Goal: Task Accomplishment & Management: Manage account settings

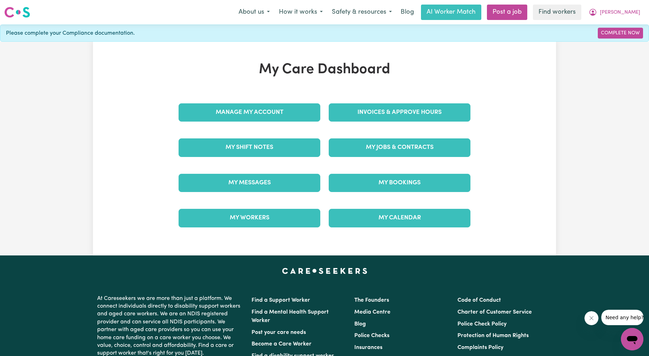
click at [440, 144] on link "My Jobs & Contracts" at bounding box center [400, 148] width 142 height 18
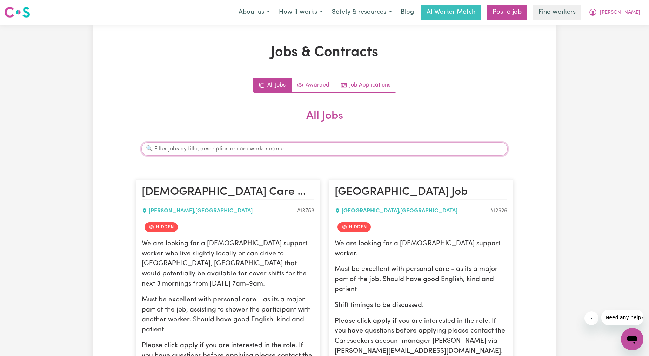
click at [324, 151] on input "Search jobs" at bounding box center [324, 148] width 366 height 13
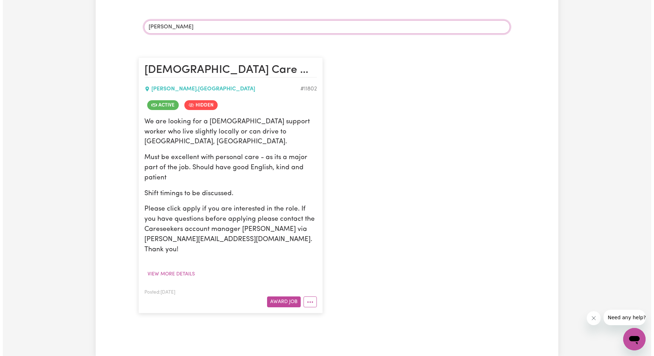
scroll to position [130, 0]
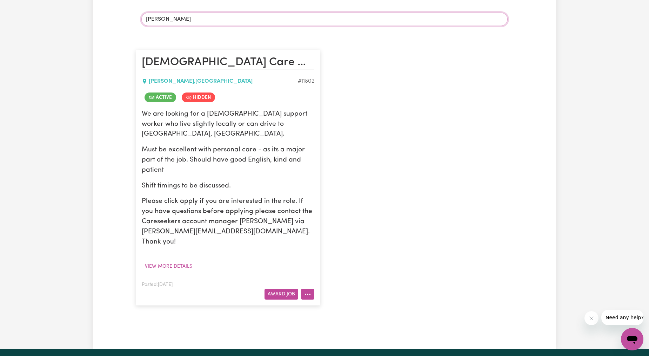
type input "[PERSON_NAME]"
click at [308, 289] on button "More options" at bounding box center [307, 294] width 13 height 11
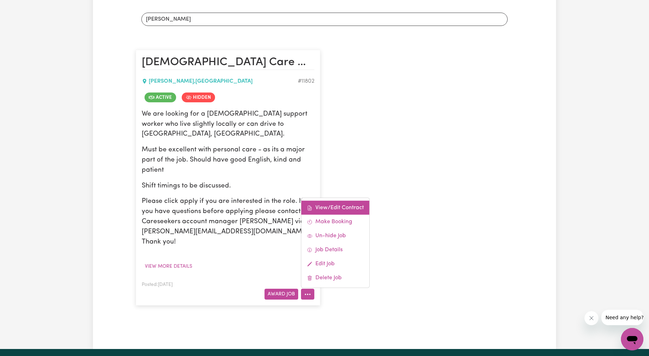
click at [335, 201] on link "View/Edit Contract" at bounding box center [335, 208] width 68 height 14
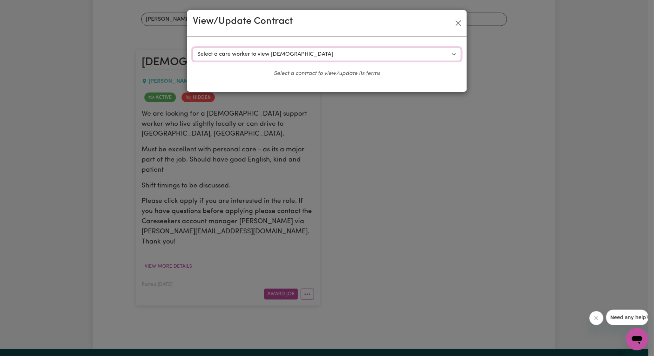
click at [322, 61] on select "Select a care worker to view [DEMOGRAPHIC_DATA] #8874 - [PERSON_NAME] (contract…" at bounding box center [327, 54] width 269 height 13
select select "8527"
click at [193, 48] on select "Select a care worker to view [DEMOGRAPHIC_DATA] #8874 - [PERSON_NAME] (contract…" at bounding box center [327, 54] width 269 height 13
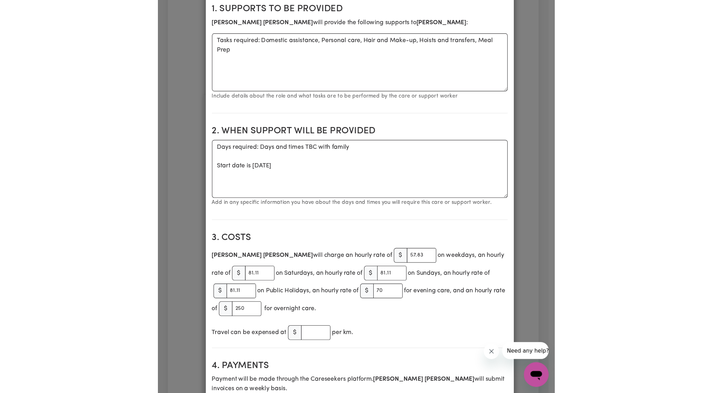
scroll to position [129, 0]
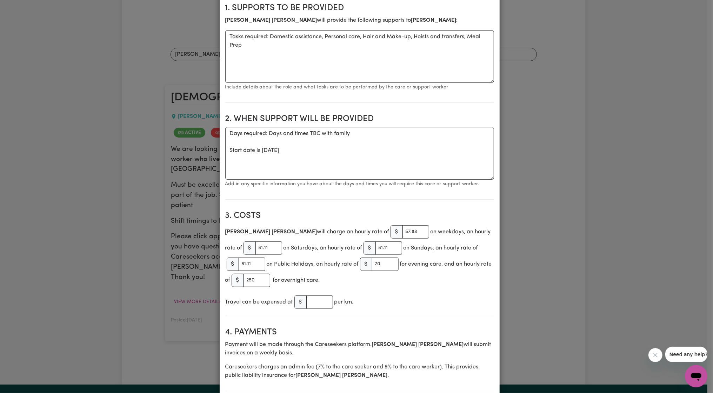
click at [114, 88] on div "View/Update Contract Select a contract to view Select a care worker to view [DE…" at bounding box center [356, 196] width 713 height 393
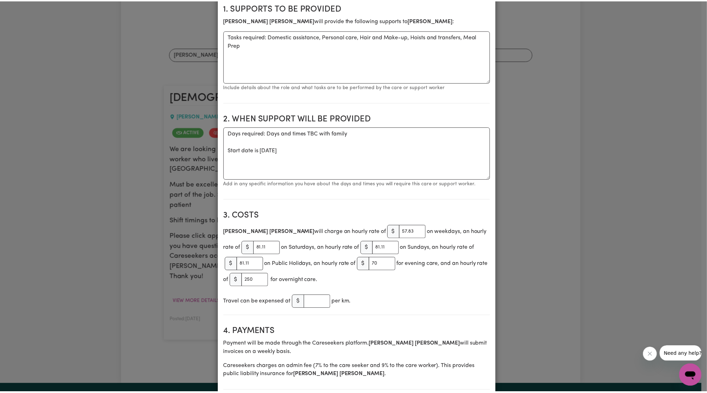
scroll to position [0, 0]
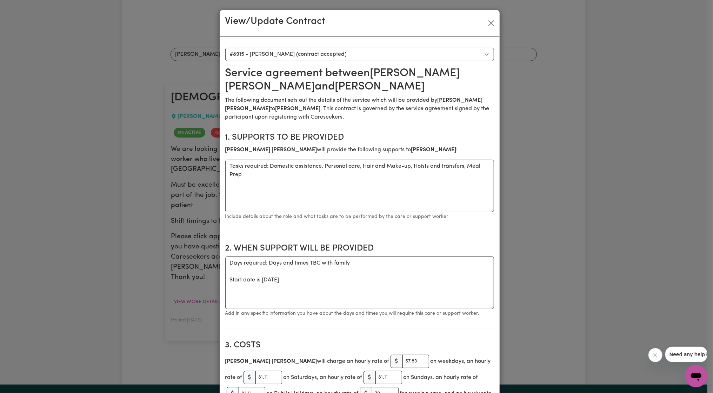
click at [490, 16] on div "View/Update Contract" at bounding box center [360, 23] width 280 height 26
click at [486, 22] on button "Close" at bounding box center [490, 23] width 11 height 11
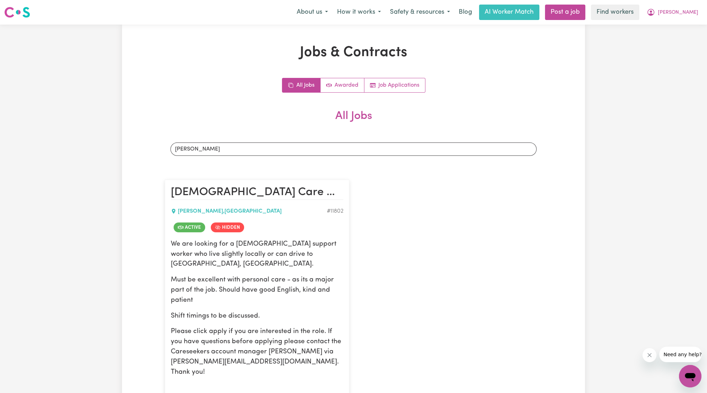
click at [648, 5] on div "Menu About us How it works Safety & resources Blog AI Worker Match Post a job F…" at bounding box center [353, 12] width 707 height 16
click at [648, 11] on span "[PERSON_NAME]" at bounding box center [678, 13] width 40 height 8
click at [648, 43] on link "Logout" at bounding box center [674, 40] width 55 height 13
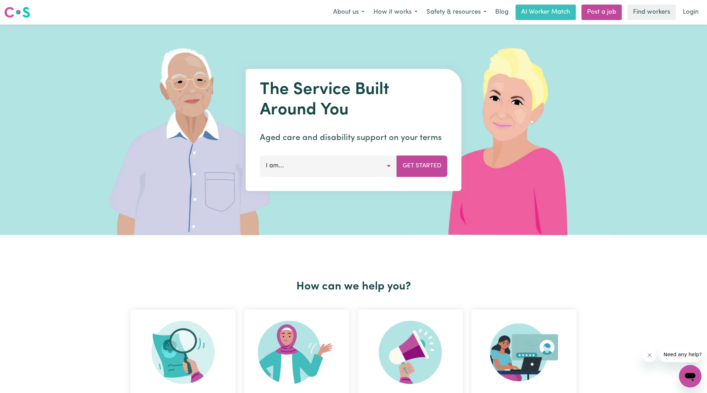
click at [648, 15] on link "Login" at bounding box center [691, 12] width 24 height 15
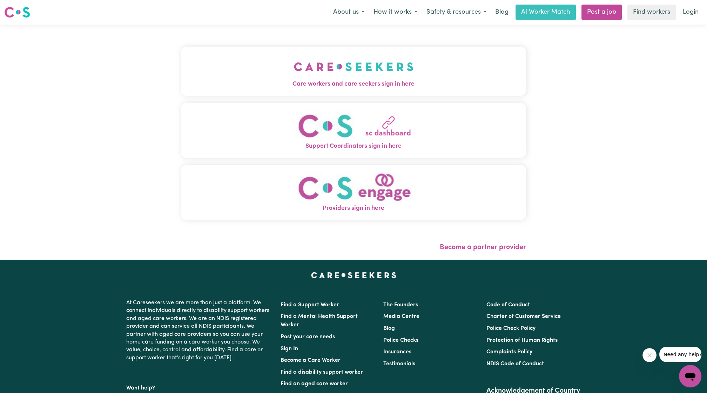
click at [243, 85] on span "Care workers and care seekers sign in here" at bounding box center [353, 84] width 345 height 9
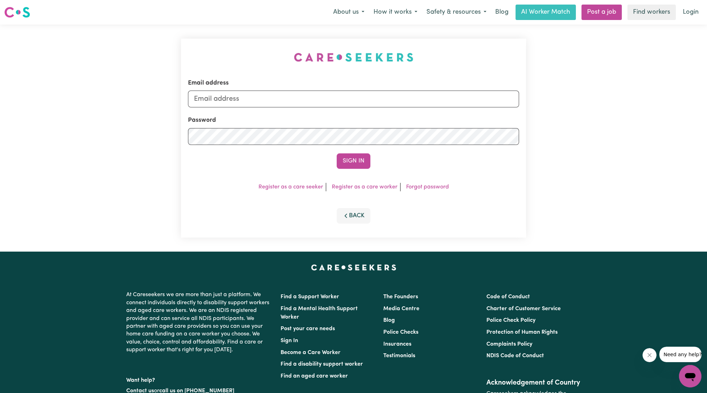
drag, startPoint x: 326, startPoint y: 119, endPoint x: 344, endPoint y: 102, distance: 25.1
click at [333, 113] on form "Email address Password Sign In" at bounding box center [353, 124] width 331 height 90
click at [344, 102] on input "Email address" at bounding box center [353, 98] width 331 height 17
drag, startPoint x: 231, startPoint y: 100, endPoint x: 378, endPoint y: 106, distance: 147.0
click at [377, 106] on input "[EMAIL_ADDRESS][PERSON_NAME][DOMAIN_NAME]" at bounding box center [353, 98] width 331 height 17
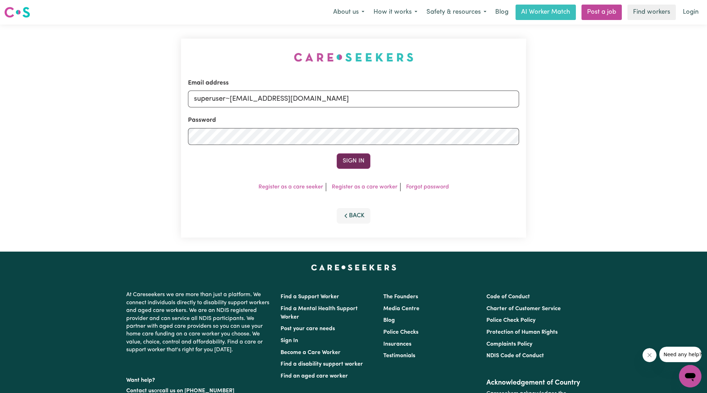
type input "superuser~[EMAIL_ADDRESS][DOMAIN_NAME]"
click at [358, 164] on button "Sign In" at bounding box center [354, 160] width 34 height 15
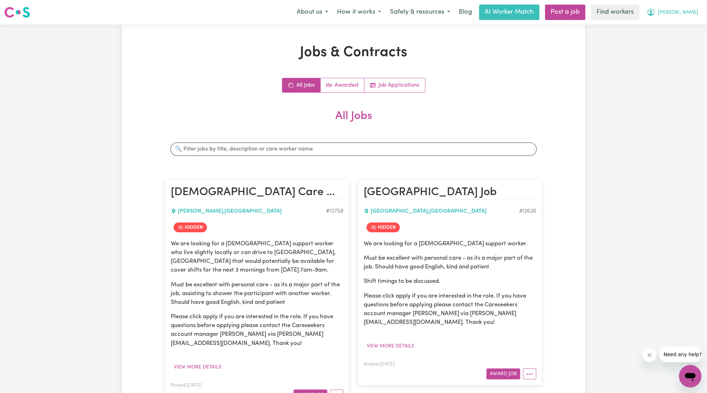
click at [688, 14] on span "[PERSON_NAME]" at bounding box center [678, 13] width 40 height 8
drag, startPoint x: 685, startPoint y: 17, endPoint x: 675, endPoint y: 30, distance: 16.8
click at [675, 30] on link "My Dashboard" at bounding box center [674, 27] width 55 height 13
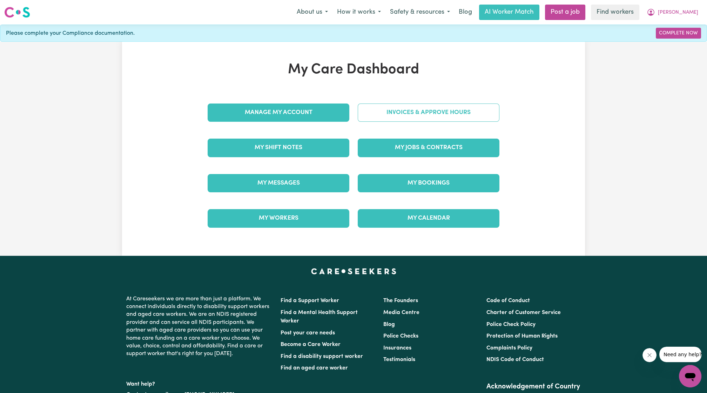
click at [403, 106] on link "Invoices & Approve Hours" at bounding box center [429, 112] width 142 height 18
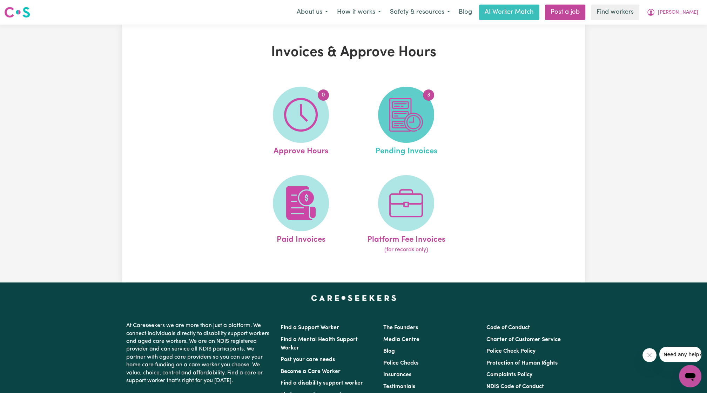
click at [400, 106] on img at bounding box center [406, 115] width 34 height 34
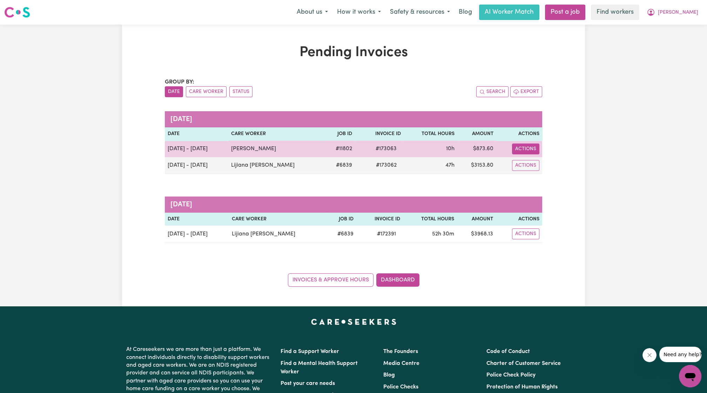
click at [529, 150] on button "Actions" at bounding box center [525, 148] width 27 height 11
click at [532, 162] on link "Download Invoice" at bounding box center [544, 165] width 64 height 14
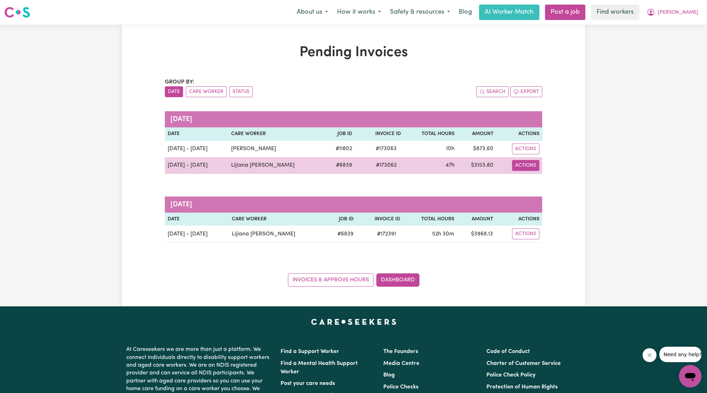
click at [525, 168] on button "Actions" at bounding box center [525, 165] width 27 height 11
click at [533, 179] on link "Download Invoice" at bounding box center [544, 181] width 64 height 14
